Goal: Complete application form

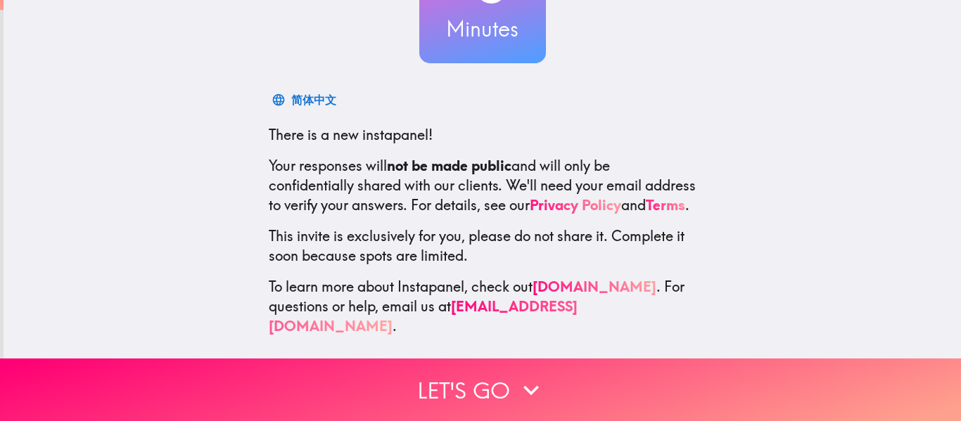
scroll to position [164, 0]
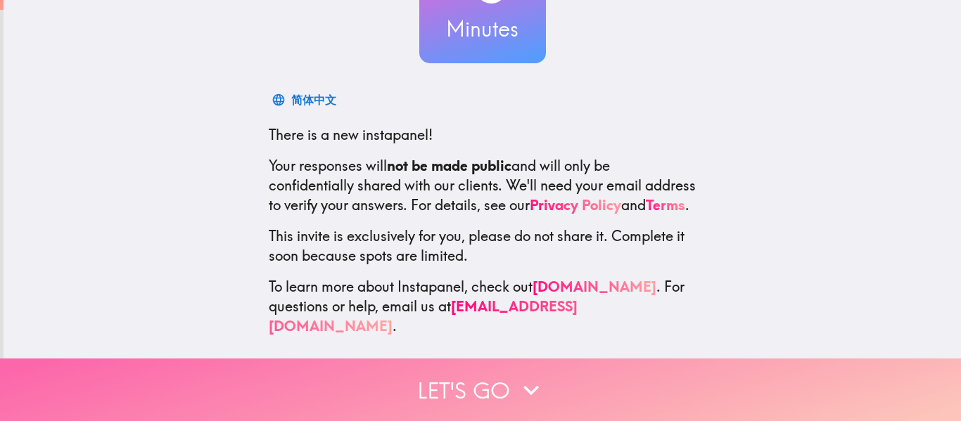
click at [494, 375] on button "Let's go" at bounding box center [480, 390] width 961 height 63
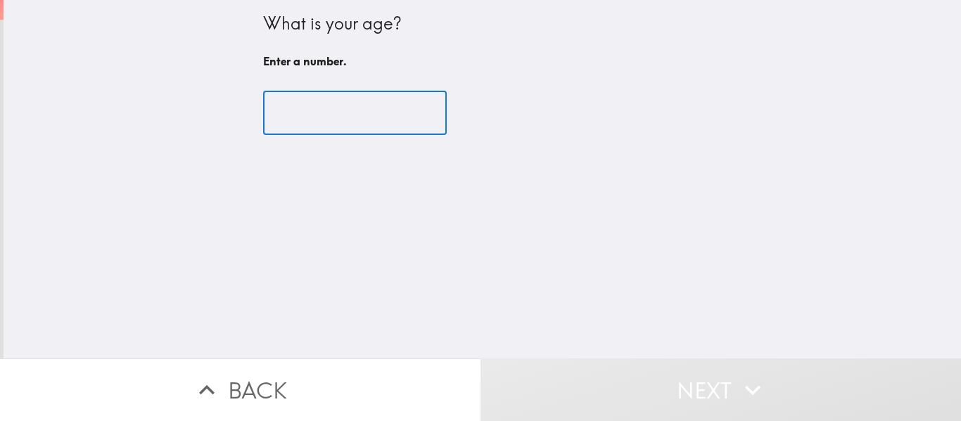
click at [291, 125] on input "number" at bounding box center [355, 113] width 184 height 44
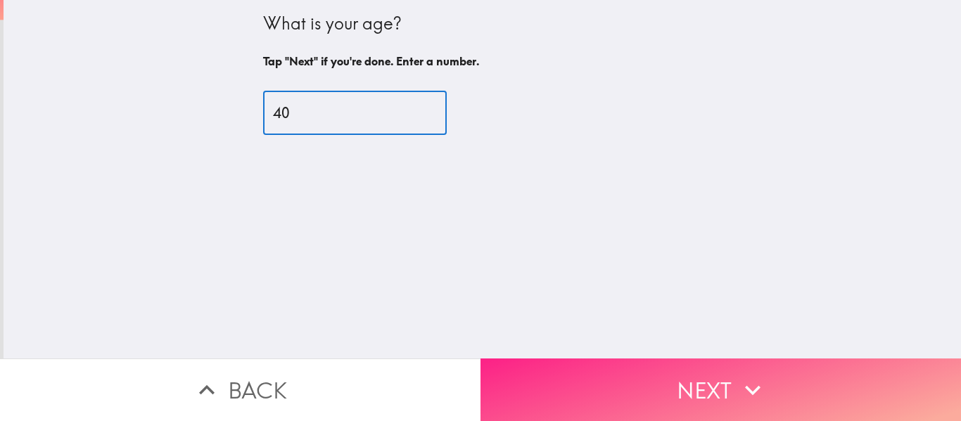
type input "40"
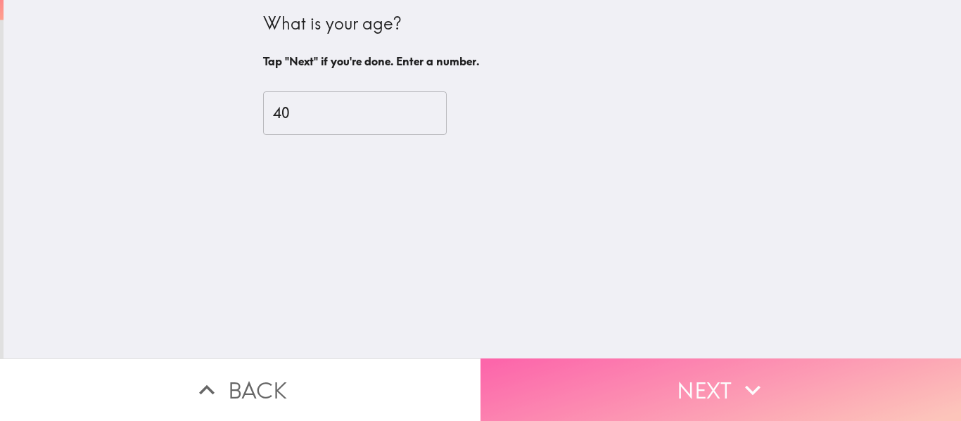
click at [716, 369] on button "Next" at bounding box center [720, 390] width 480 height 63
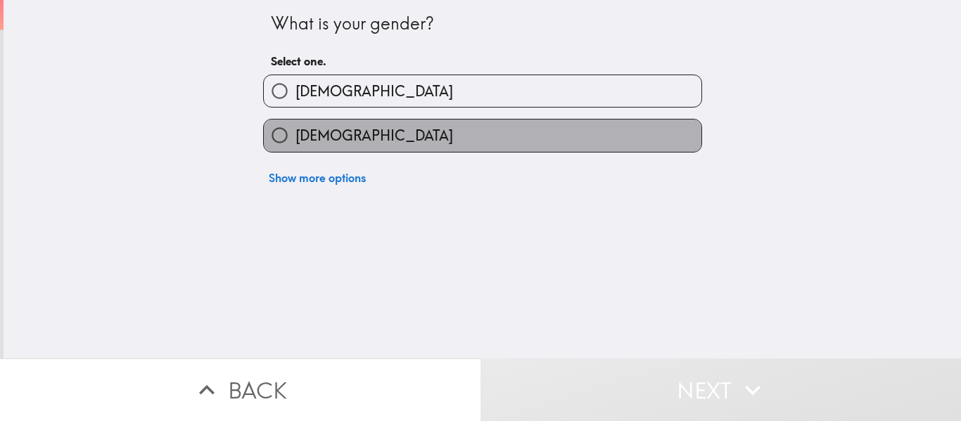
click at [311, 128] on span "[DEMOGRAPHIC_DATA]" at bounding box center [374, 136] width 158 height 20
click at [295, 128] on input "[DEMOGRAPHIC_DATA]" at bounding box center [280, 136] width 32 height 32
radio input "true"
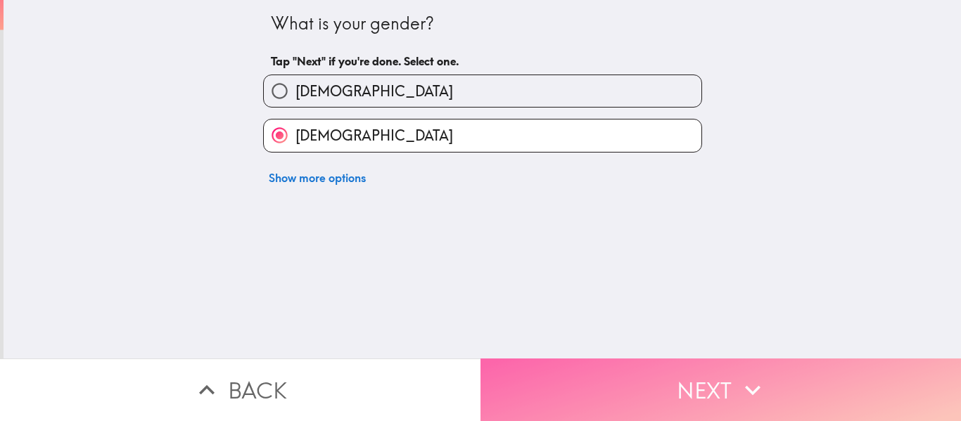
click at [691, 364] on button "Next" at bounding box center [720, 390] width 480 height 63
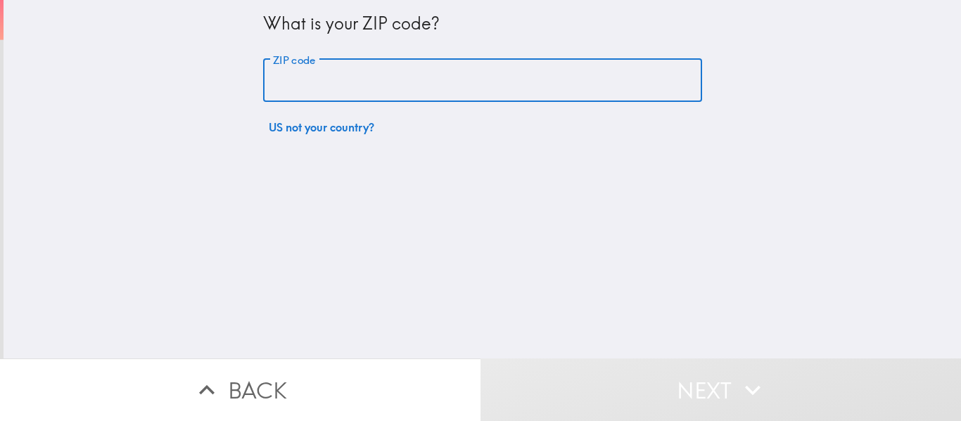
click at [399, 71] on input "ZIP code" at bounding box center [482, 81] width 439 height 44
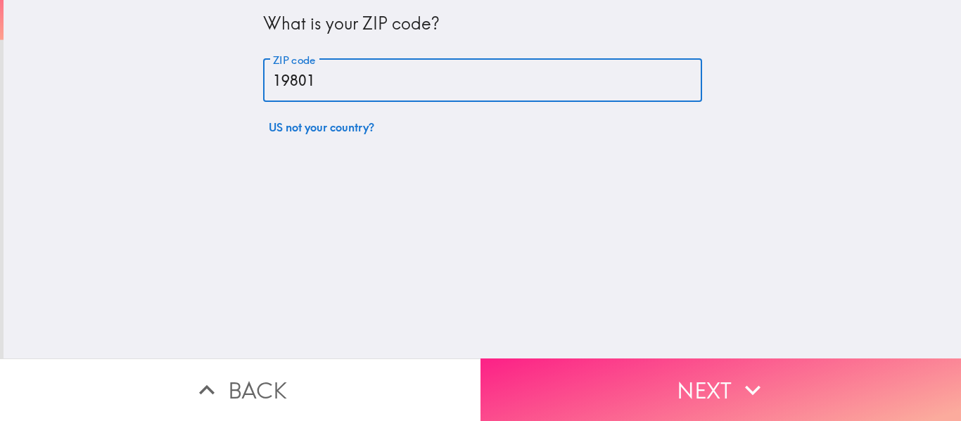
type input "19801"
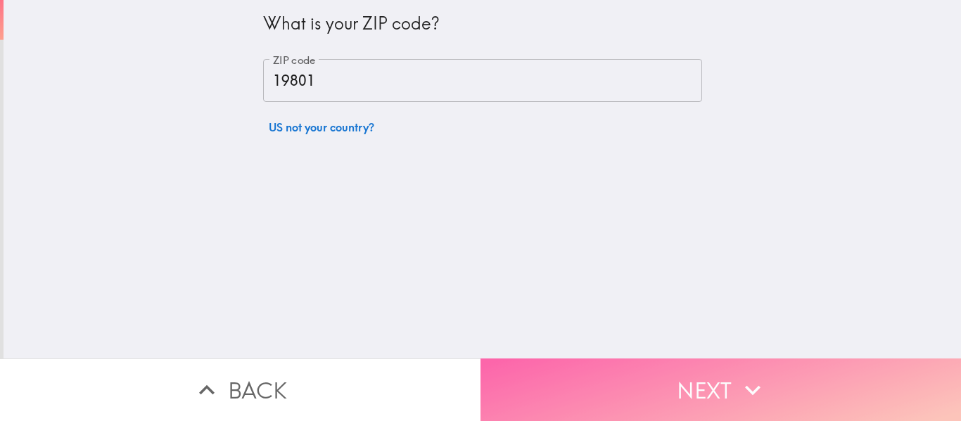
click at [677, 392] on button "Next" at bounding box center [720, 390] width 480 height 63
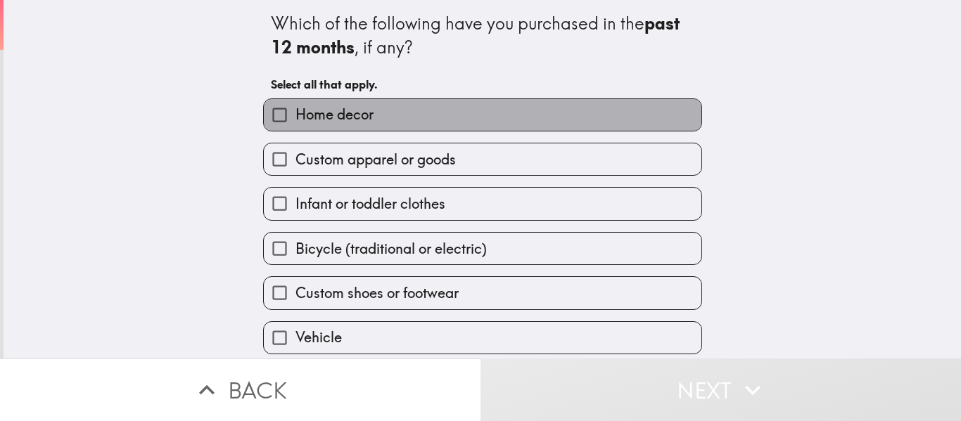
click at [326, 112] on span "Home decor" at bounding box center [334, 115] width 78 height 20
click at [295, 112] on input "Home decor" at bounding box center [280, 115] width 32 height 32
checkbox input "true"
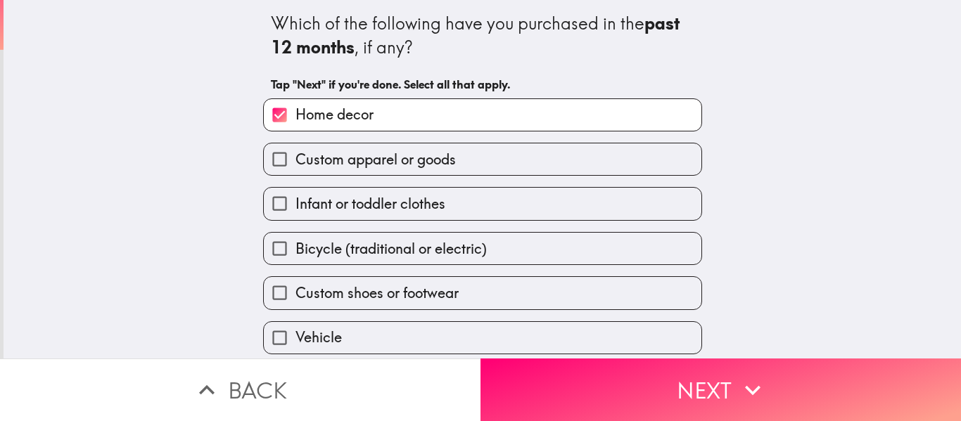
click at [329, 158] on span "Custom apparel or goods" at bounding box center [375, 160] width 160 height 20
click at [295, 158] on input "Custom apparel or goods" at bounding box center [280, 159] width 32 height 32
checkbox input "true"
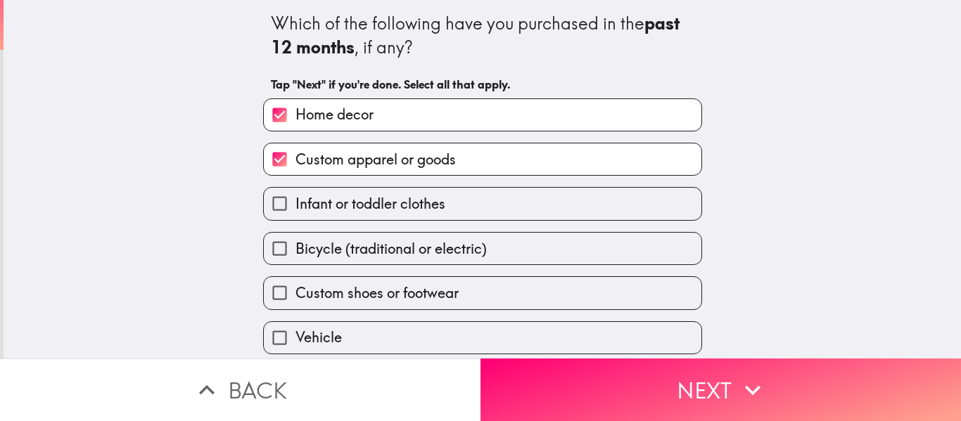
click at [324, 223] on div "Bicycle (traditional or electric)" at bounding box center [477, 243] width 450 height 44
click at [302, 288] on span "Custom shoes or footwear" at bounding box center [376, 293] width 163 height 20
click at [295, 288] on input "Custom shoes or footwear" at bounding box center [280, 293] width 32 height 32
checkbox input "true"
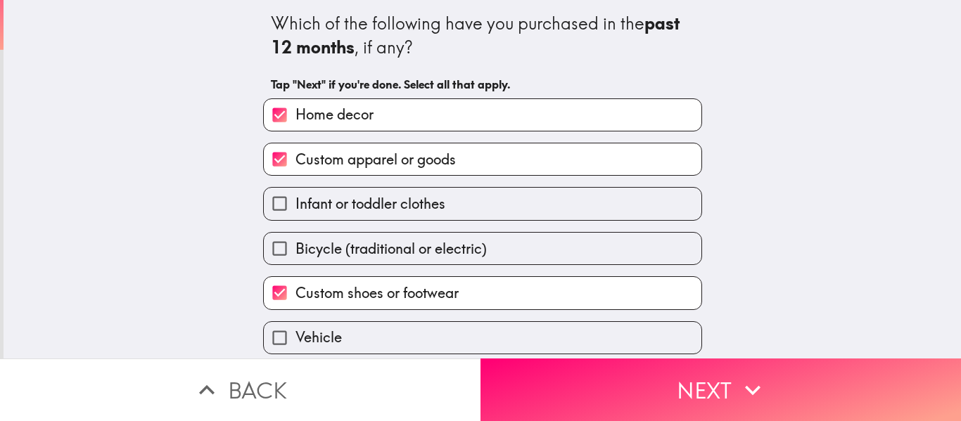
click at [278, 202] on input "Infant or toddler clothes" at bounding box center [280, 204] width 32 height 32
checkbox input "true"
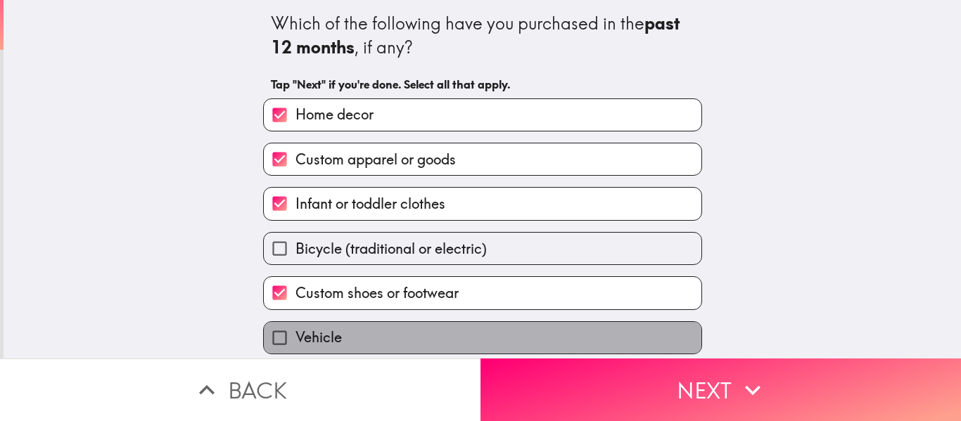
click at [332, 338] on label "Vehicle" at bounding box center [482, 338] width 437 height 32
click at [295, 338] on input "Vehicle" at bounding box center [280, 338] width 32 height 32
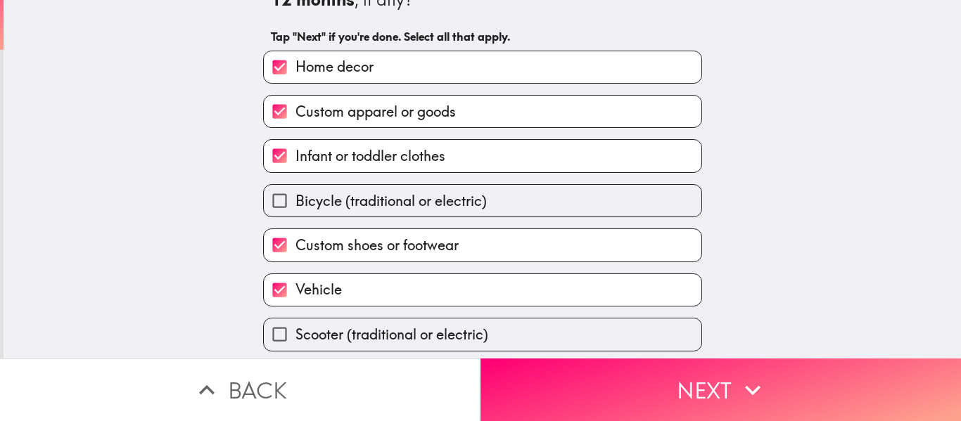
scroll to position [96, 0]
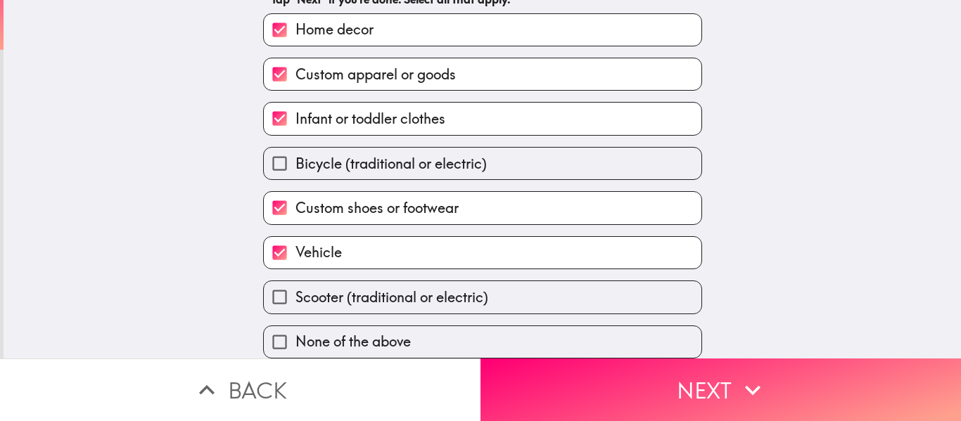
click at [557, 237] on label "Vehicle" at bounding box center [482, 253] width 437 height 32
click at [295, 237] on input "Vehicle" at bounding box center [280, 253] width 32 height 32
checkbox input "false"
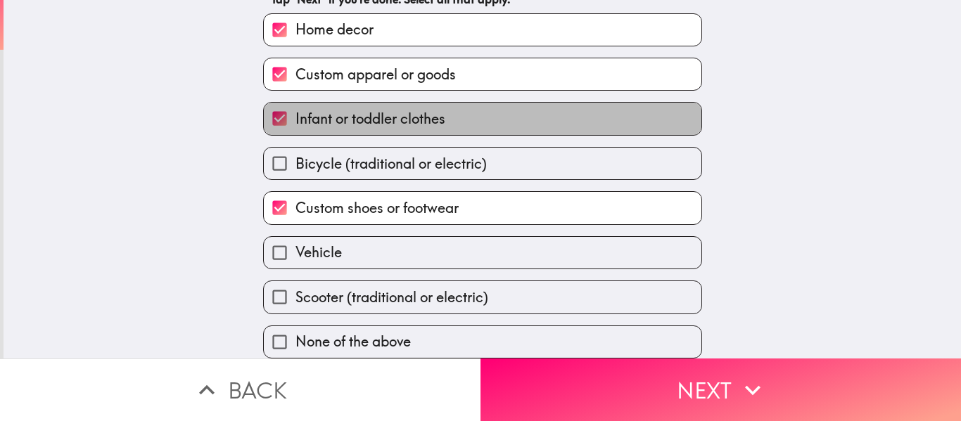
click at [560, 103] on label "Infant or toddler clothes" at bounding box center [482, 119] width 437 height 32
click at [295, 103] on input "Infant or toddler clothes" at bounding box center [280, 119] width 32 height 32
checkbox input "false"
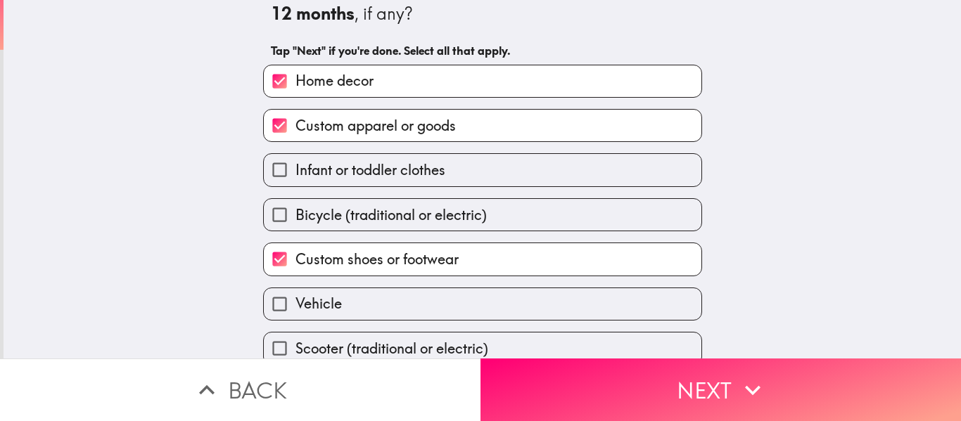
scroll to position [33, 0]
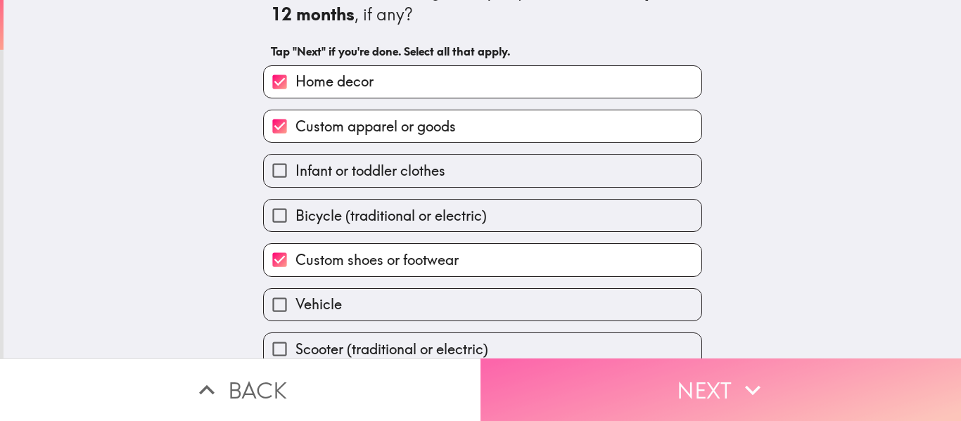
click at [657, 361] on button "Next" at bounding box center [720, 390] width 480 height 63
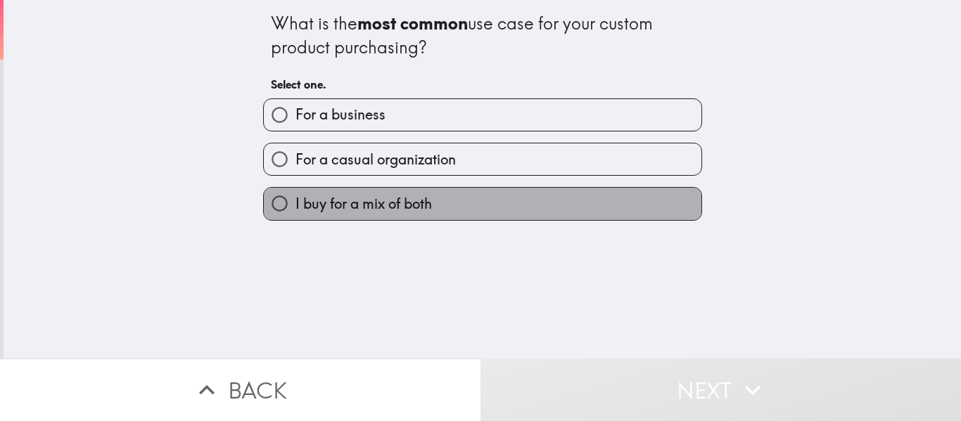
click at [326, 198] on span "I buy for a mix of both" at bounding box center [363, 204] width 136 height 20
click at [295, 198] on input "I buy for a mix of both" at bounding box center [280, 204] width 32 height 32
radio input "true"
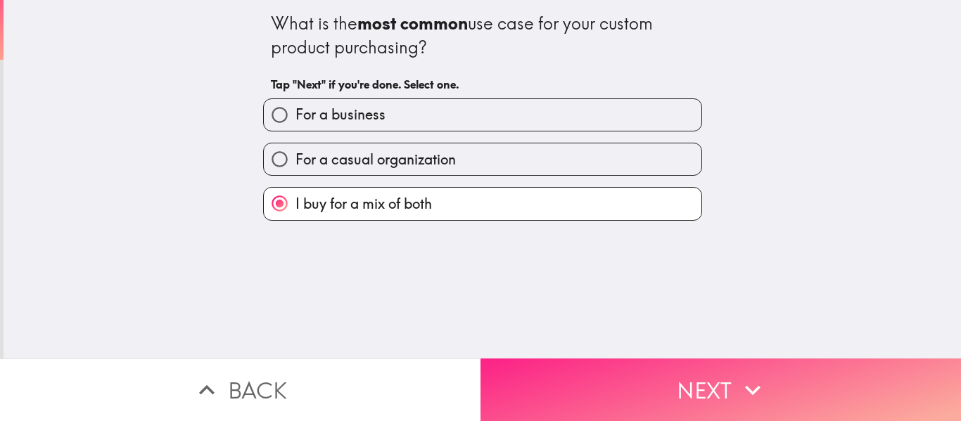
click at [643, 376] on button "Next" at bounding box center [720, 390] width 480 height 63
